Goal: Find specific page/section: Find specific page/section

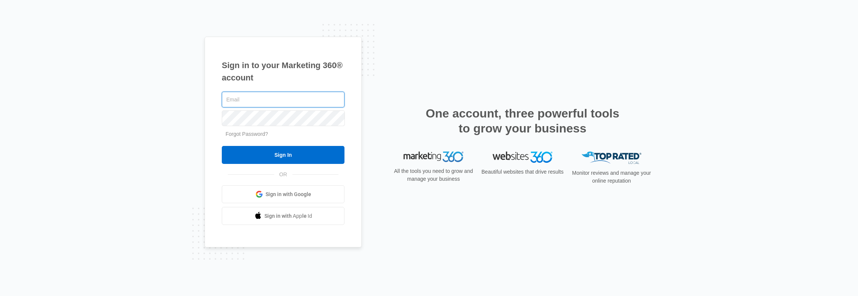
click at [254, 105] on input "text" at bounding box center [283, 100] width 123 height 16
type input "[PERSON_NAME][EMAIL_ADDRESS][PERSON_NAME][DOMAIN_NAME]"
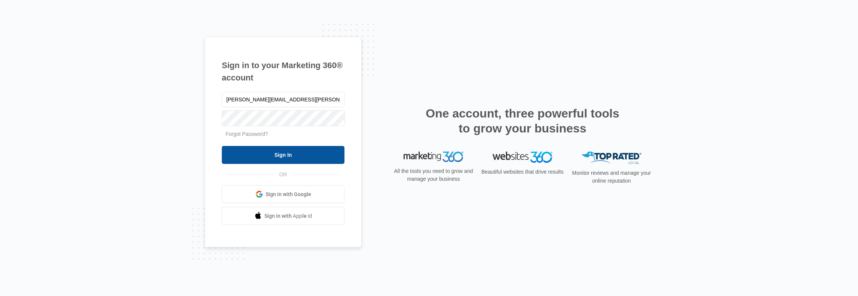
click at [264, 154] on input "Sign In" at bounding box center [283, 155] width 123 height 18
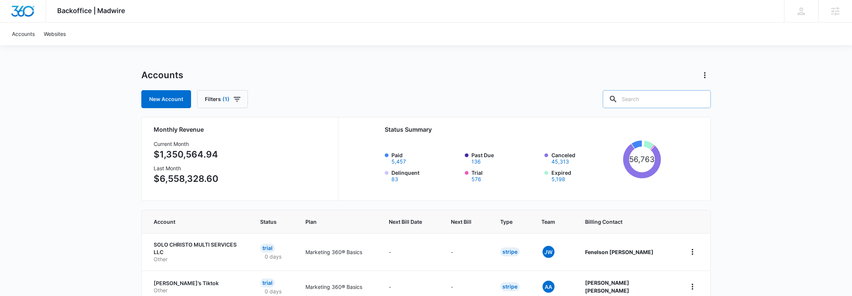
click at [638, 93] on input "text" at bounding box center [657, 99] width 108 height 18
type input "Sicame"
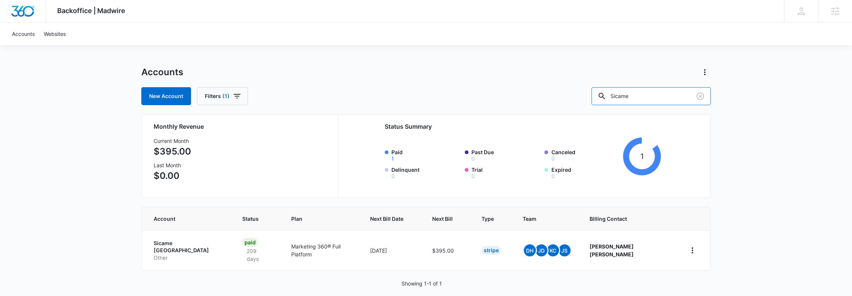
scroll to position [4, 0]
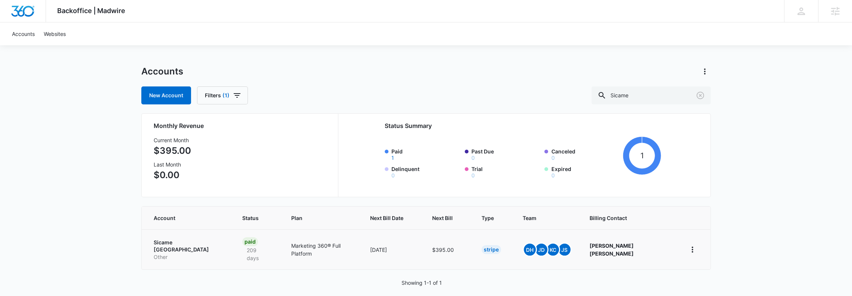
click at [397, 247] on td "[DATE]" at bounding box center [392, 249] width 62 height 40
click at [423, 245] on td "[DATE]" at bounding box center [392, 249] width 62 height 40
click at [181, 243] on p "Sicame [GEOGRAPHIC_DATA]" at bounding box center [189, 245] width 71 height 15
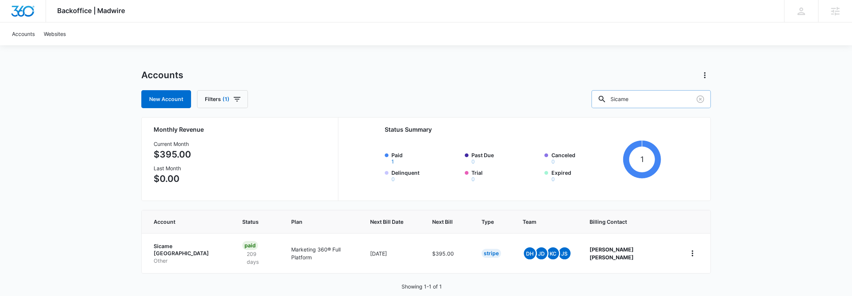
click at [637, 97] on input "Sicame" at bounding box center [650, 99] width 119 height 18
click at [648, 96] on input "Sicame" at bounding box center [650, 99] width 119 height 18
click at [642, 99] on input "Sicame" at bounding box center [650, 99] width 119 height 18
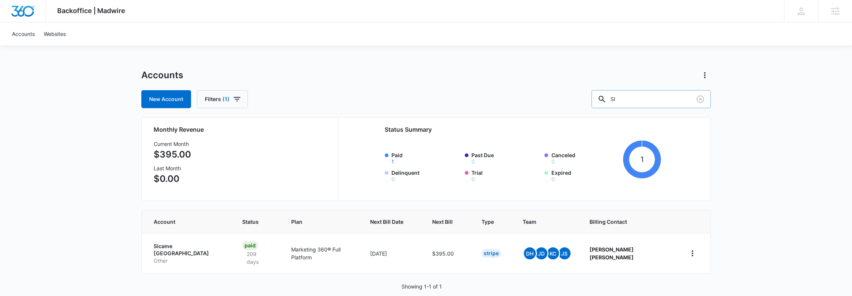
type input "S"
type input "Flightline"
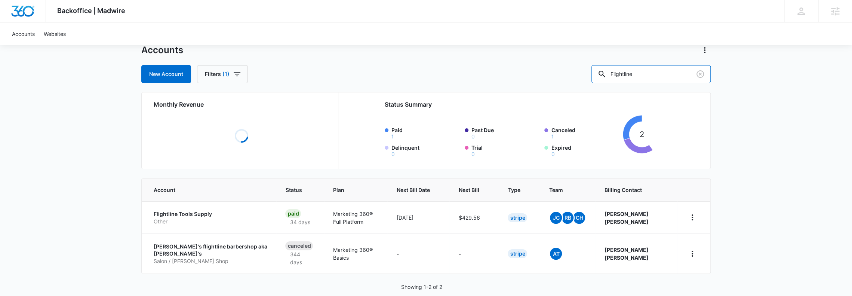
scroll to position [37, 0]
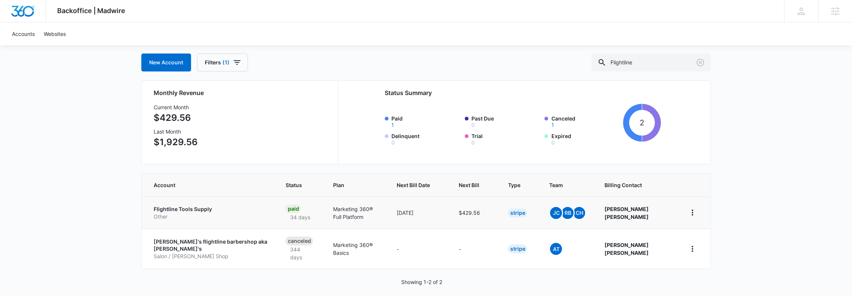
click at [191, 207] on p "Flightline Tools Supply" at bounding box center [211, 208] width 114 height 7
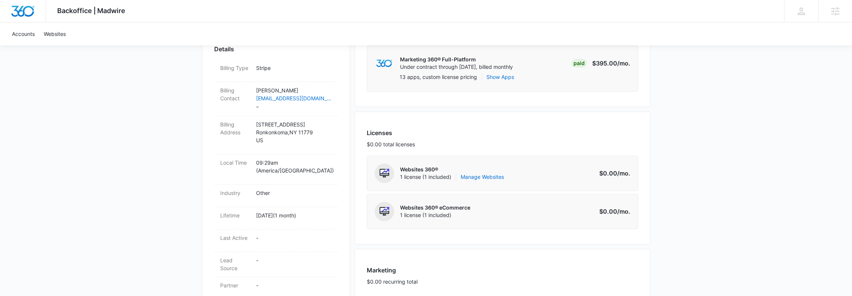
scroll to position [199, 0]
